Goal: Information Seeking & Learning: Understand process/instructions

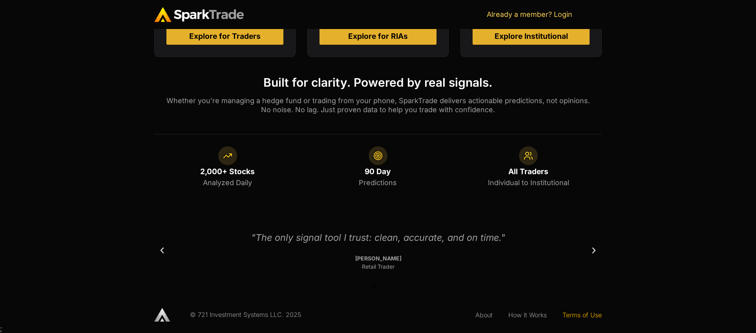
click at [583, 318] on link "Terms of Use" at bounding box center [582, 315] width 55 height 18
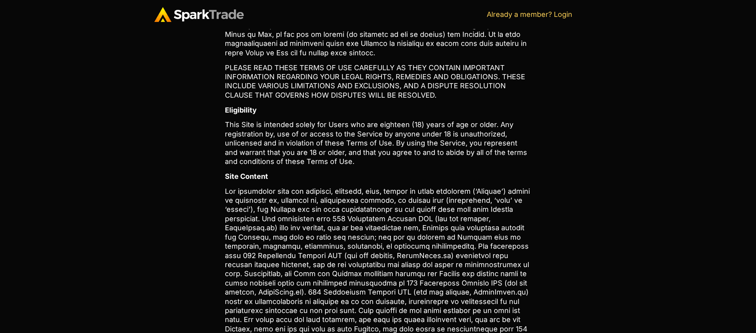
scroll to position [176, 0]
click at [385, 133] on p "This Site is intended solely for Users who are eighteen (18) years of age or ol…" at bounding box center [378, 144] width 306 height 46
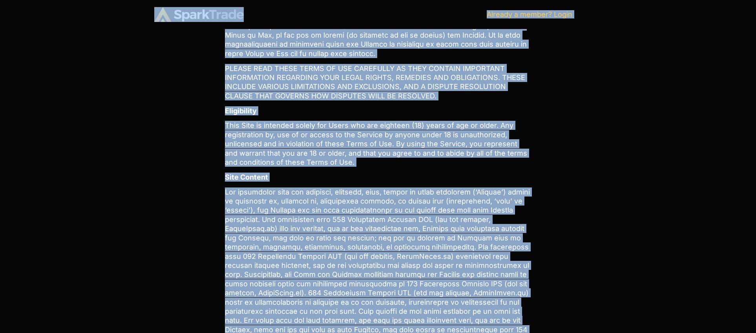
copy body "Skip to content LOGIN Already a member? Login LOGIN Already a member? Login How…"
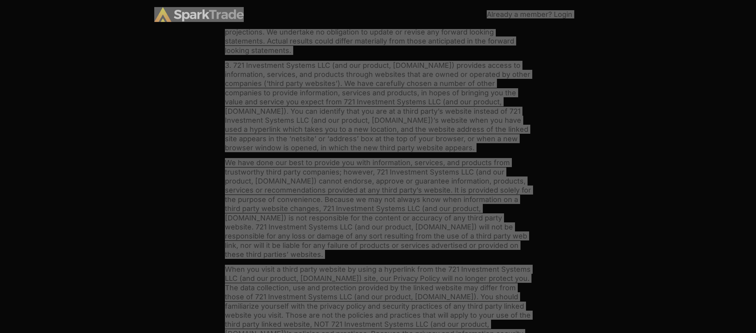
scroll to position [2575, 0]
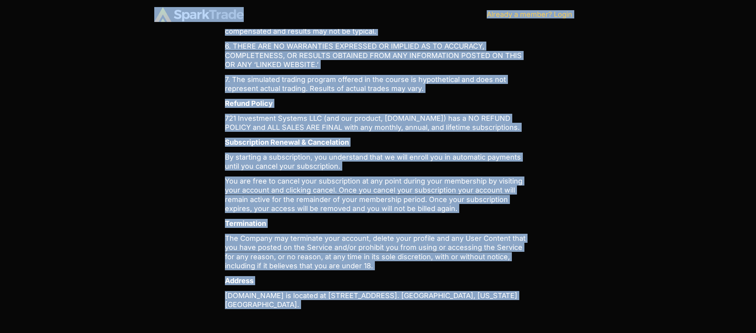
click at [349, 276] on p "Address" at bounding box center [378, 280] width 306 height 9
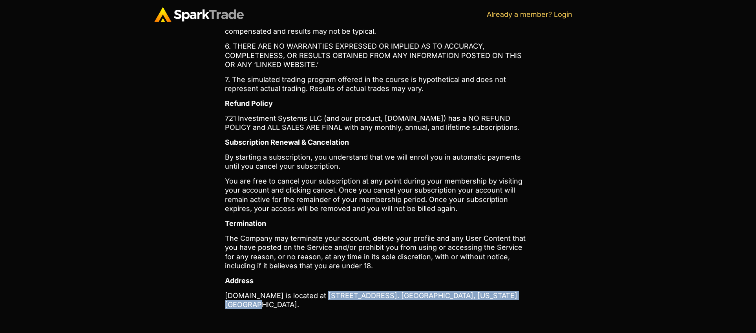
drag, startPoint x: 316, startPoint y: 259, endPoint x: 539, endPoint y: 254, distance: 222.2
copy p "3201 Enterprise Pkwy, Suite 410. Beachwood, Ohio 44122."
